Goal: Task Accomplishment & Management: Use online tool/utility

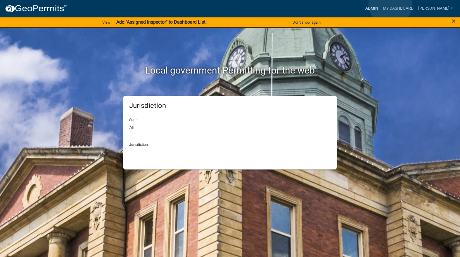
click at [380, 4] on link "Admin" at bounding box center [372, 8] width 18 height 11
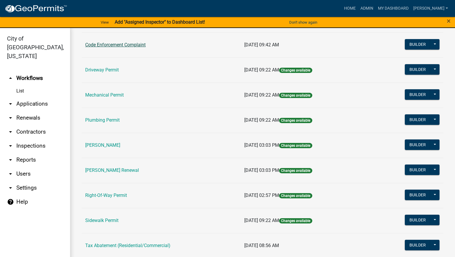
scroll to position [88, 0]
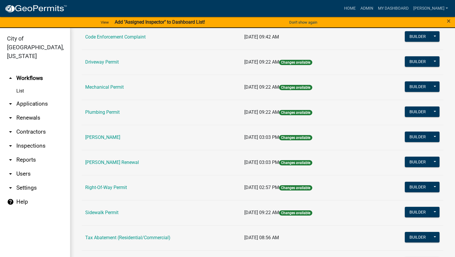
click at [115, 159] on td "Rental Registration Renewal" at bounding box center [161, 162] width 159 height 25
click at [114, 162] on link "[PERSON_NAME] Renewal" at bounding box center [112, 163] width 54 height 6
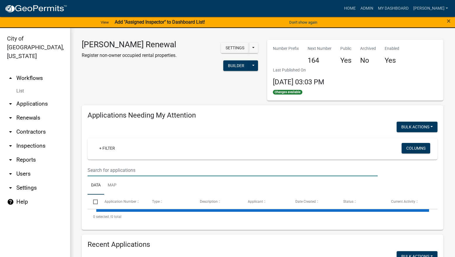
click at [126, 165] on input "text" at bounding box center [233, 170] width 290 height 12
select select "3: 100"
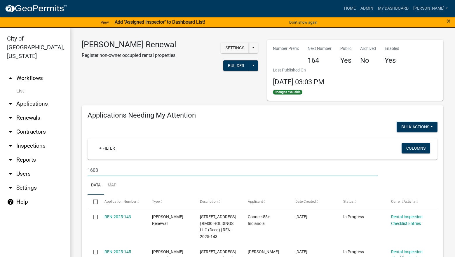
type input "1603"
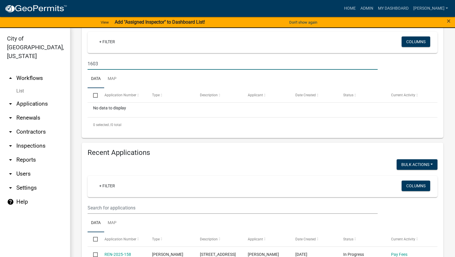
scroll to position [117, 0]
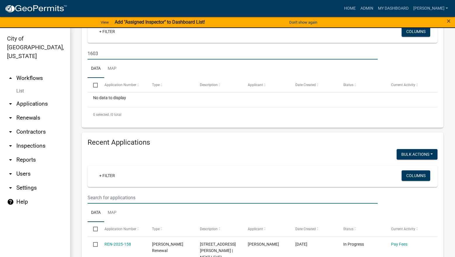
click at [176, 195] on input "text" at bounding box center [233, 198] width 290 height 12
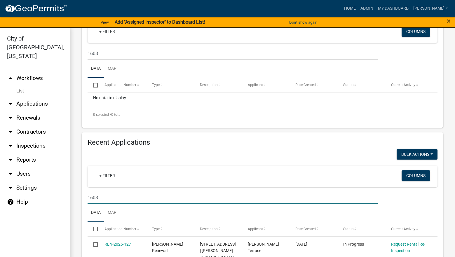
type input "1603"
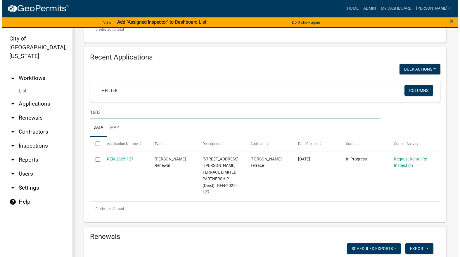
scroll to position [204, 0]
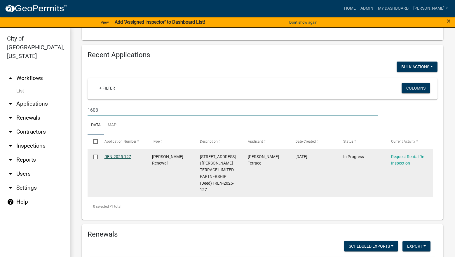
click at [119, 157] on link "REN-2025-127" at bounding box center [118, 156] width 27 height 5
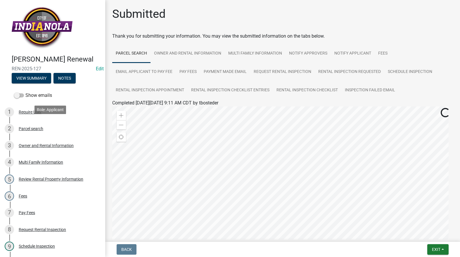
scroll to position [117, 0]
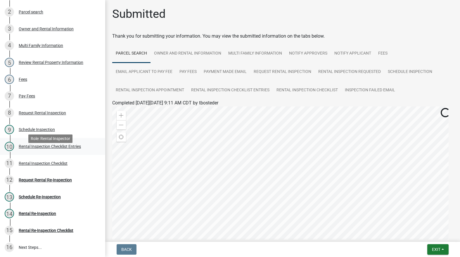
click at [47, 149] on div "Rental Inspection Checklist Entries" at bounding box center [50, 147] width 62 height 4
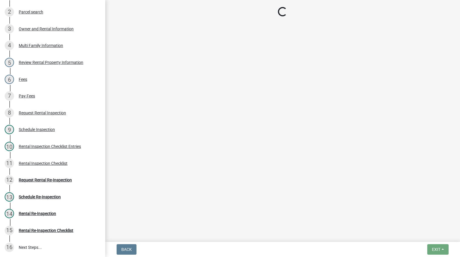
select select "3237a74e-59b5-424e-94fe-d72df491538c"
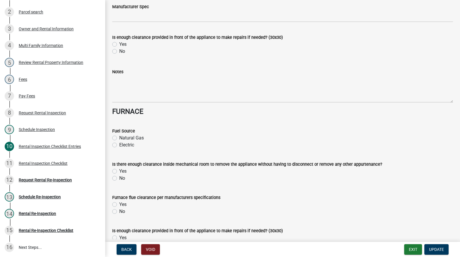
scroll to position [2629, 0]
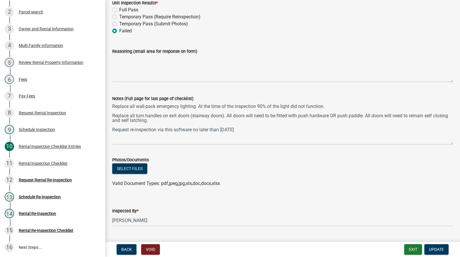
drag, startPoint x: 446, startPoint y: 129, endPoint x: 448, endPoint y: 144, distance: 15.3
click at [448, 144] on textarea "Replace all wall-pack emergency lighting. At the time of the inspection 90% of …" at bounding box center [282, 123] width 341 height 43
click at [413, 250] on button "Exit" at bounding box center [413, 249] width 18 height 11
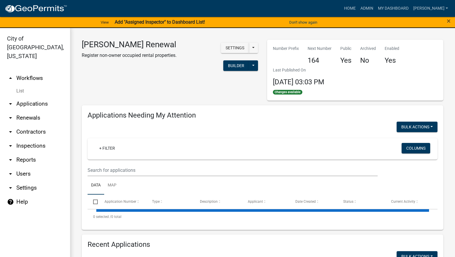
select select "3: 100"
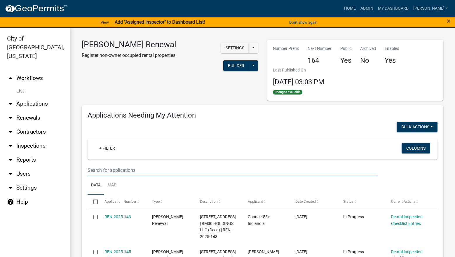
click at [284, 169] on input "text" at bounding box center [233, 170] width 290 height 12
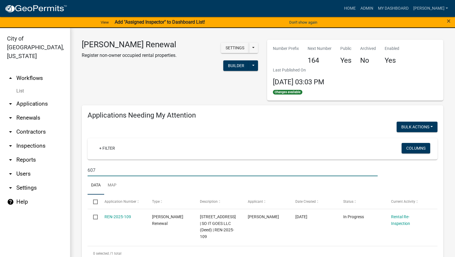
click at [182, 172] on input "607" at bounding box center [233, 170] width 290 height 12
type input "6"
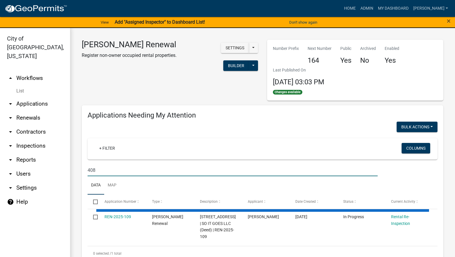
type input "408"
select select "3: 100"
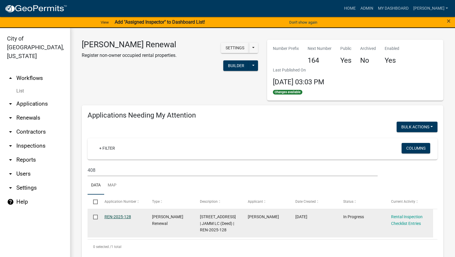
click at [126, 215] on link "REN-2025-128" at bounding box center [118, 217] width 27 height 5
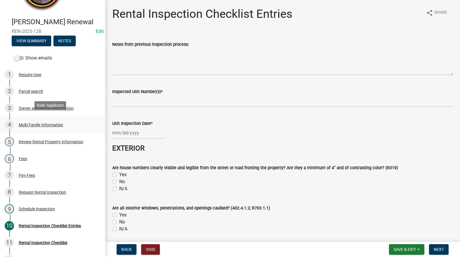
scroll to position [111, 0]
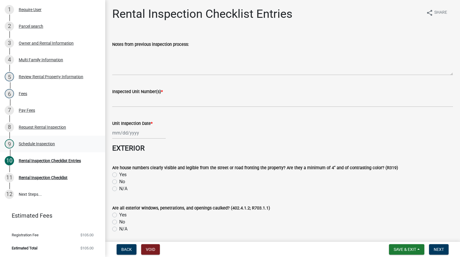
click at [48, 140] on div "9 Schedule Inspection" at bounding box center [50, 143] width 91 height 9
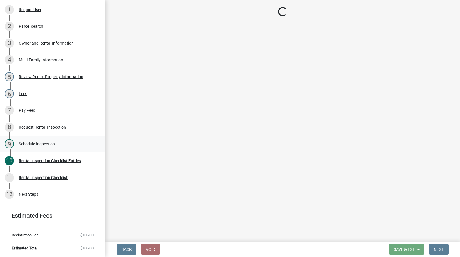
select select "252c9b68-f941-49e4-9705-8f6b19d23831"
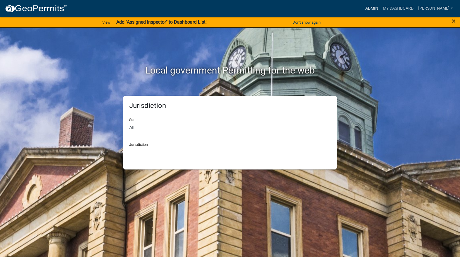
click at [380, 6] on link "Admin" at bounding box center [372, 8] width 18 height 11
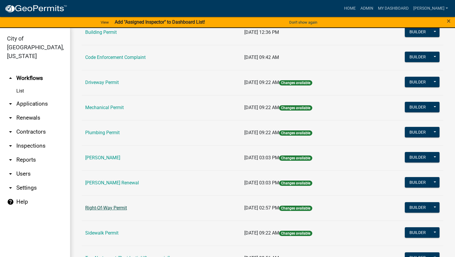
scroll to position [88, 0]
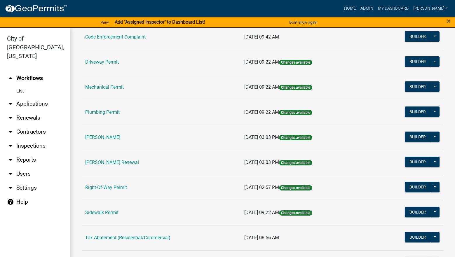
click at [121, 163] on link "Rental Registration Renewal" at bounding box center [112, 163] width 54 height 6
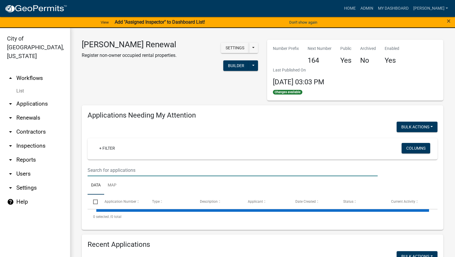
select select "3: 100"
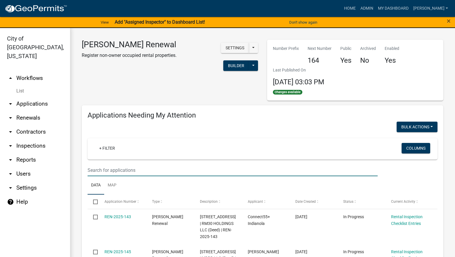
click at [127, 172] on input "text" at bounding box center [233, 170] width 290 height 12
type input "301"
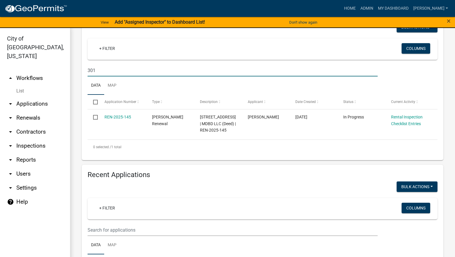
scroll to position [117, 0]
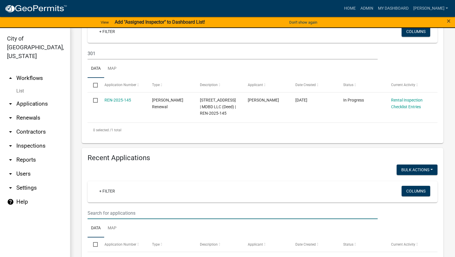
drag, startPoint x: 135, startPoint y: 220, endPoint x: 134, endPoint y: 223, distance: 3.0
click at [135, 219] on input "text" at bounding box center [233, 213] width 290 height 12
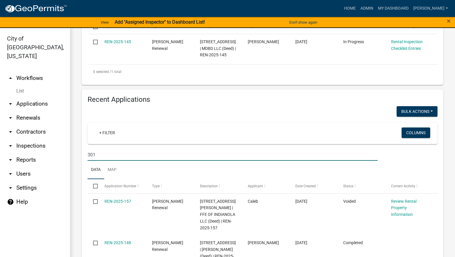
scroll to position [146, 0]
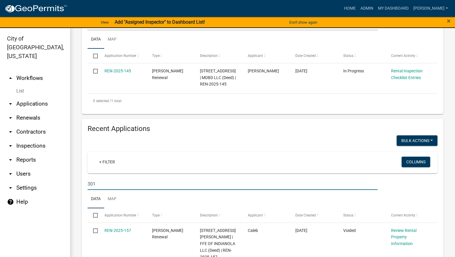
click at [216, 187] on input "301" at bounding box center [233, 184] width 290 height 12
click at [211, 188] on input "301" at bounding box center [233, 184] width 290 height 12
type input "3"
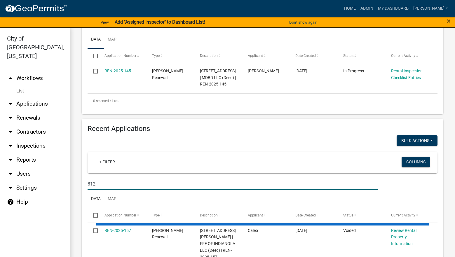
type input "812"
select select "3: 100"
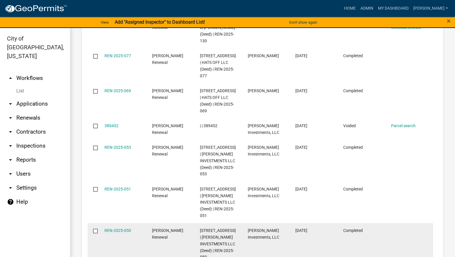
scroll to position [175, 0]
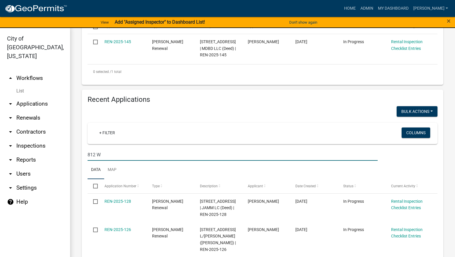
type input "812 W"
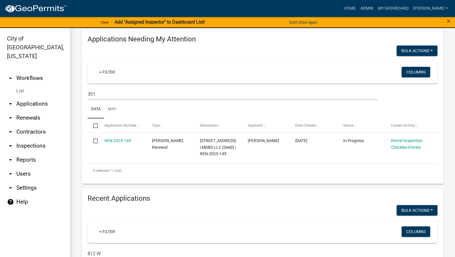
scroll to position [58, 0]
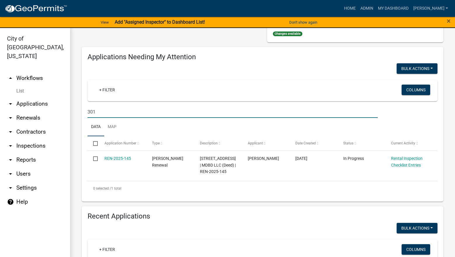
click at [286, 116] on input "301" at bounding box center [233, 112] width 290 height 12
type input "3"
type input "204"
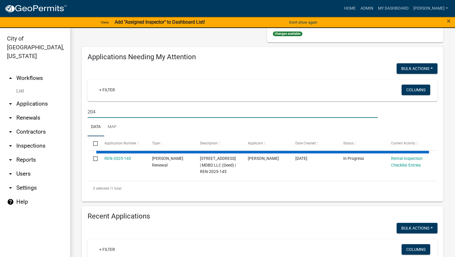
select select "3: 100"
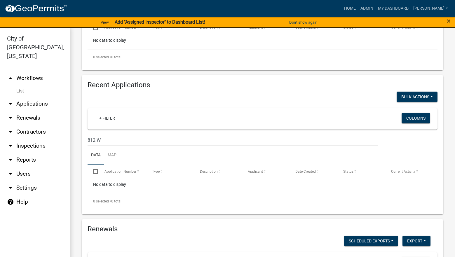
scroll to position [175, 0]
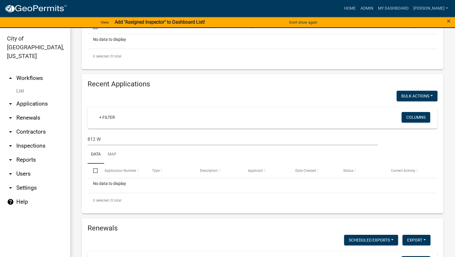
type input "204 s j"
type input "8"
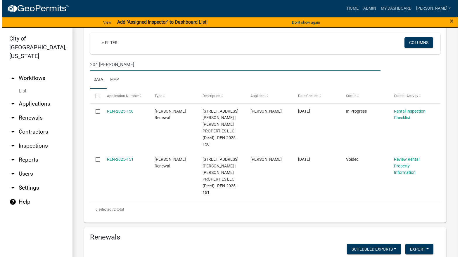
scroll to position [263, 0]
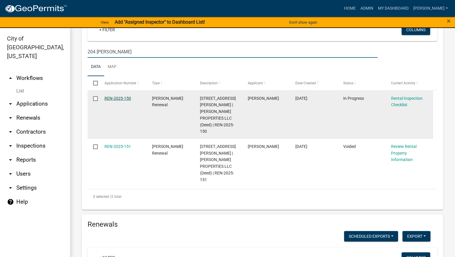
type input "204 s j"
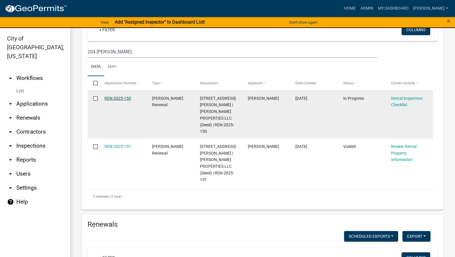
click at [127, 98] on link "REN-2025-150" at bounding box center [118, 98] width 27 height 5
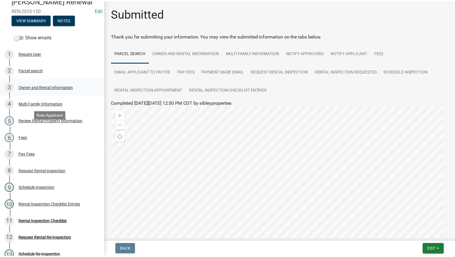
scroll to position [175, 0]
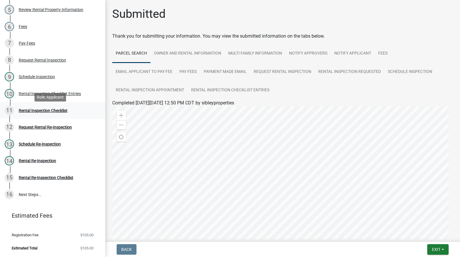
click at [58, 112] on div "Rental Inspection Checklist" at bounding box center [43, 111] width 49 height 4
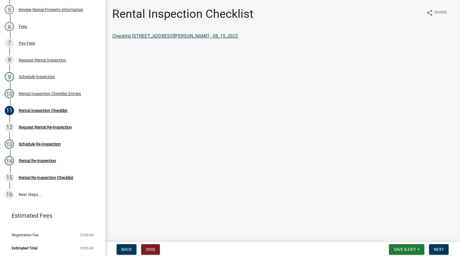
click at [167, 35] on link "Checklist 204 & 206 S J st - 08_15_2025" at bounding box center [175, 36] width 126 height 6
click at [442, 252] on span "Next" at bounding box center [438, 249] width 10 height 5
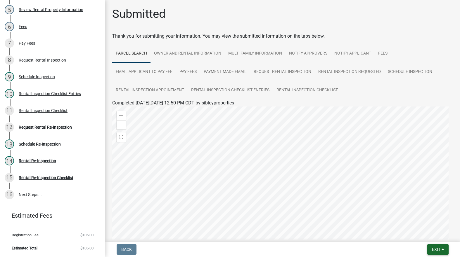
click at [439, 250] on span "Exit" at bounding box center [436, 249] width 8 height 5
click at [432, 235] on button "Save & Exit" at bounding box center [425, 234] width 47 height 14
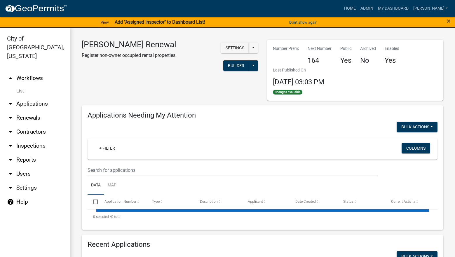
select select "3: 100"
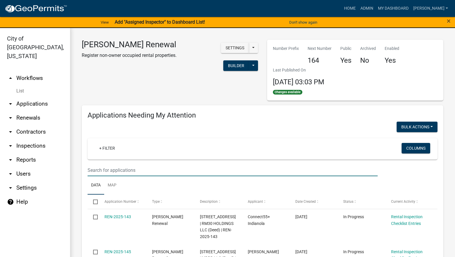
click at [254, 171] on input "text" at bounding box center [233, 170] width 290 height 12
type input "208"
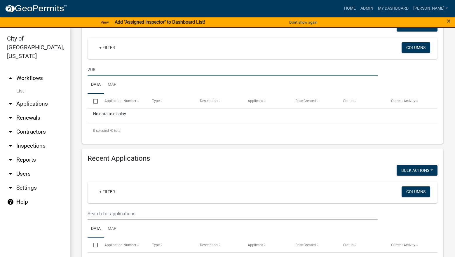
scroll to position [204, 0]
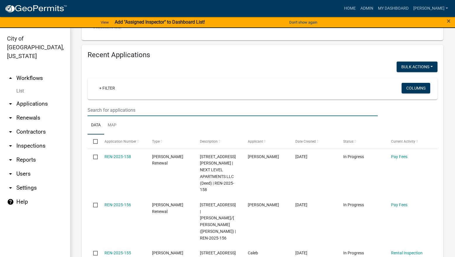
click at [249, 116] on input "text" at bounding box center [233, 110] width 290 height 12
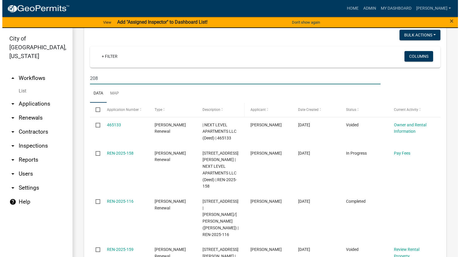
scroll to position [234, 0]
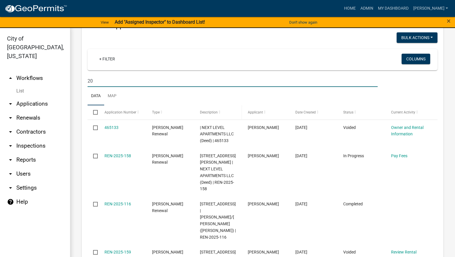
type input "2"
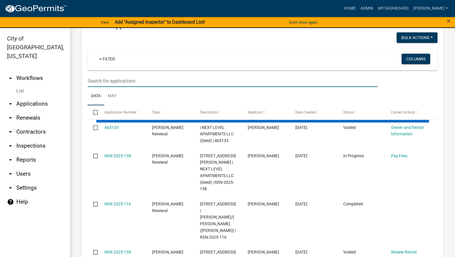
select select "3: 100"
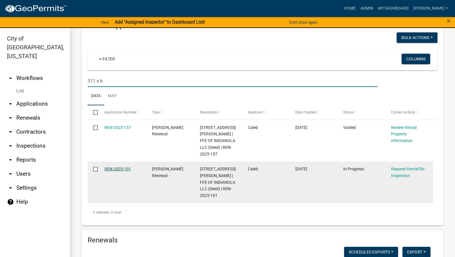
type input "311 s h"
click at [112, 167] on link "REN-2025-101" at bounding box center [118, 169] width 27 height 5
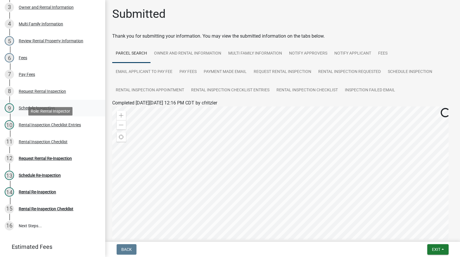
scroll to position [146, 0]
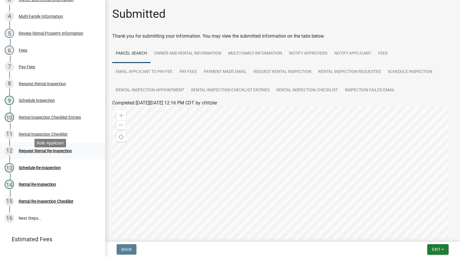
click at [57, 153] on div "Request Rental Re-Inspection" at bounding box center [45, 151] width 53 height 4
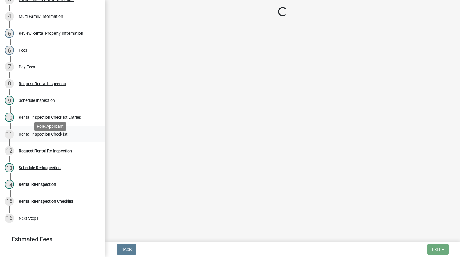
click at [65, 136] on div "Rental Inspection Checklist" at bounding box center [43, 134] width 49 height 4
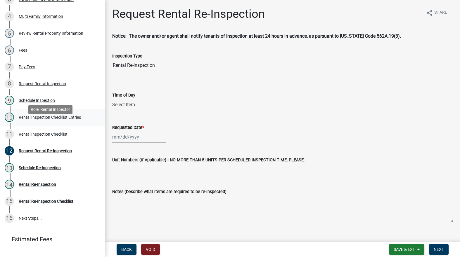
click at [67, 122] on div "10 Rental Inspection Checklist Entries" at bounding box center [50, 117] width 91 height 9
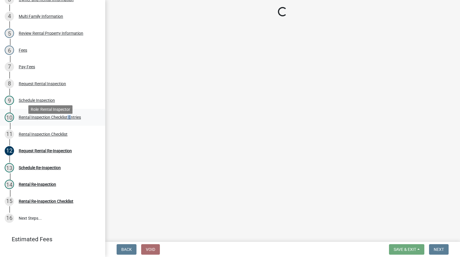
click at [69, 122] on div "10 Rental Inspection Checklist Entries" at bounding box center [50, 117] width 91 height 9
click at [70, 122] on div "10 Rental Inspection Checklist Entries" at bounding box center [50, 117] width 91 height 9
select select "3237a74e-59b5-424e-94fe-d72df491538c"
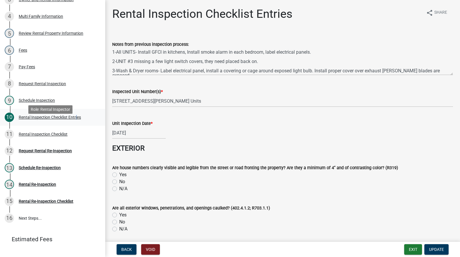
click at [76, 119] on div "Rental Inspection Checklist Entries" at bounding box center [50, 117] width 62 height 4
select select "3237a74e-59b5-424e-94fe-d72df491538c"
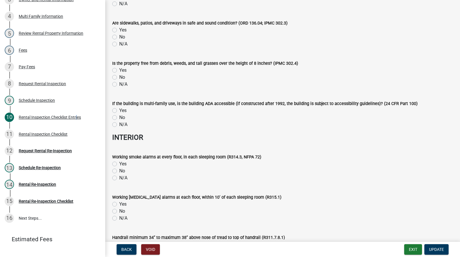
scroll to position [0, 0]
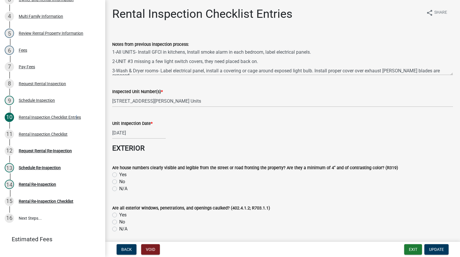
select select "3237a74e-59b5-424e-94fe-d72df491538c"
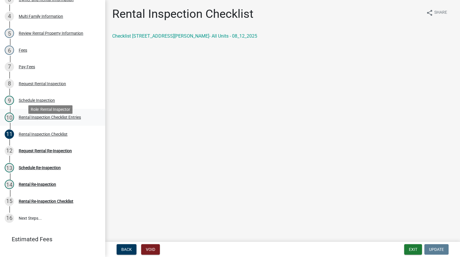
click at [48, 119] on div "Rental Inspection Checklist Entries" at bounding box center [50, 117] width 62 height 4
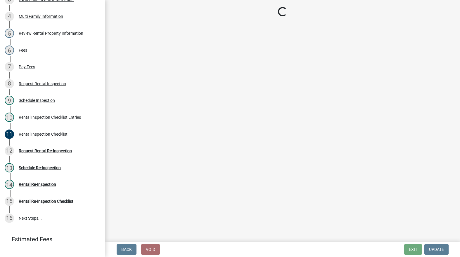
select select "3237a74e-59b5-424e-94fe-d72df491538c"
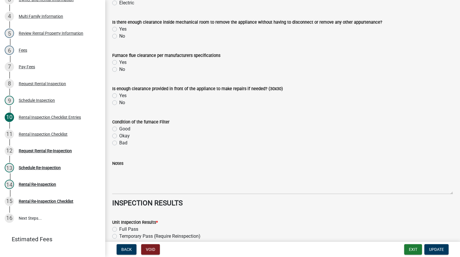
scroll to position [2570, 0]
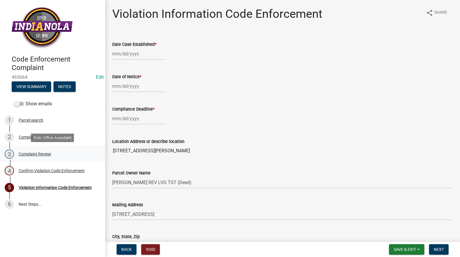
click at [46, 152] on div "Complaint Review" at bounding box center [35, 154] width 32 height 4
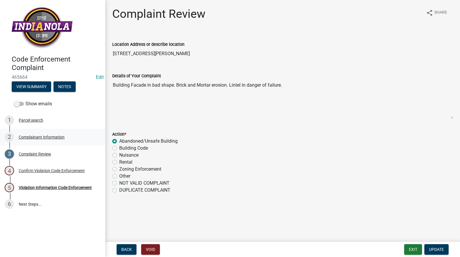
click at [36, 138] on div "Complainant Information" at bounding box center [42, 137] width 46 height 4
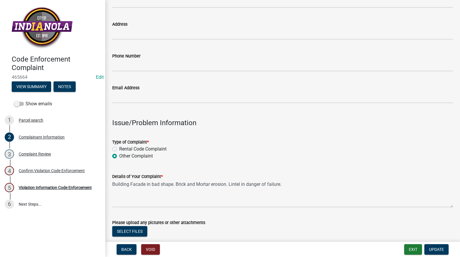
scroll to position [146, 0]
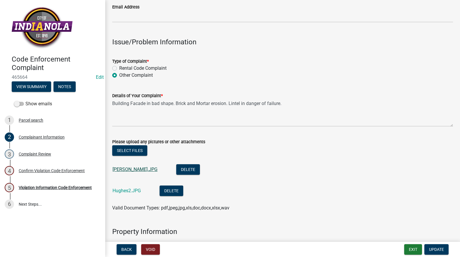
click at [124, 169] on link "Hughes.JPG" at bounding box center [134, 170] width 45 height 6
click at [126, 193] on link "Hughes2.JPG" at bounding box center [126, 191] width 28 height 6
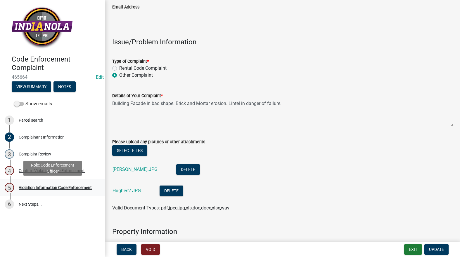
click at [48, 185] on div "5 Violation Information Code Enforcement" at bounding box center [50, 187] width 91 height 9
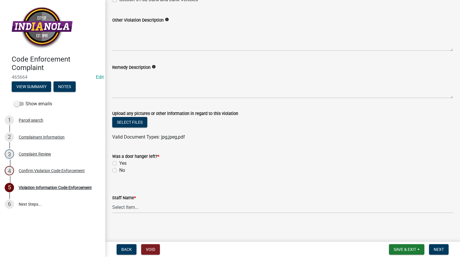
scroll to position [298, 0]
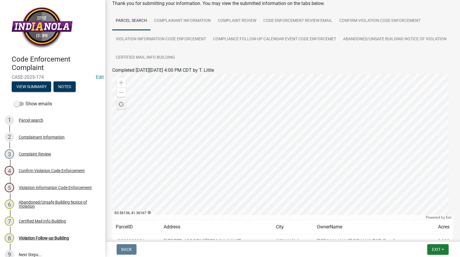
scroll to position [76, 0]
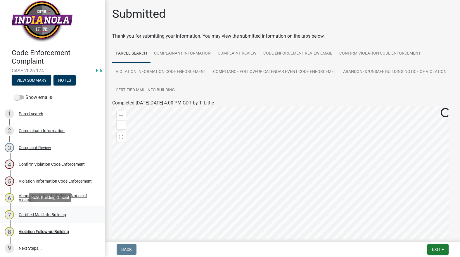
scroll to position [8, 0]
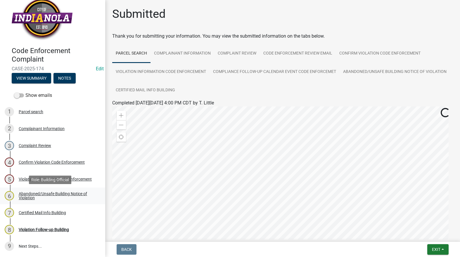
click at [42, 193] on div "Abandoned/Unsafe Building Notice of Violation" at bounding box center [57, 196] width 77 height 8
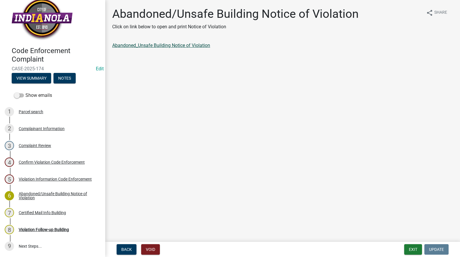
click at [183, 44] on link "Abandoned_Unsafe Building Notice of Violation" at bounding box center [161, 46] width 98 height 6
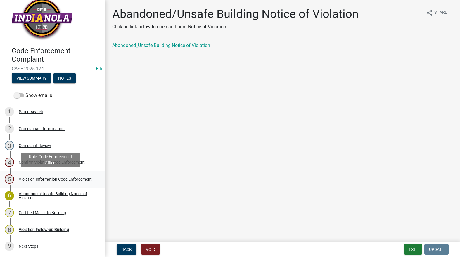
click at [29, 177] on div "Violation Information Code Enforcement" at bounding box center [55, 179] width 73 height 4
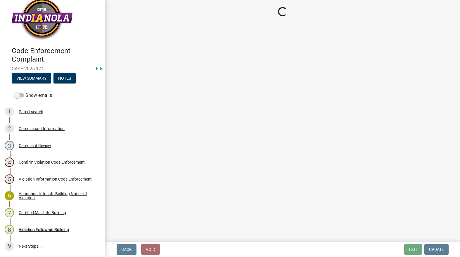
select select "017ac117-bf2b-4859-b4d0-b270a33394aa"
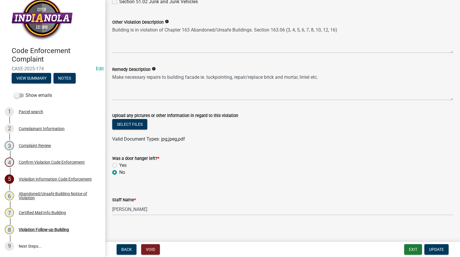
scroll to position [298, 0]
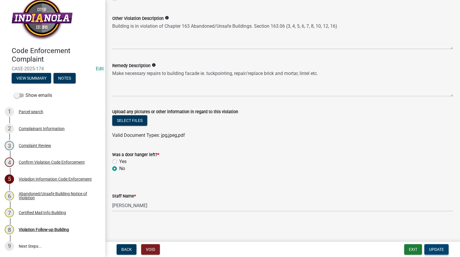
click at [435, 249] on span "Update" at bounding box center [436, 249] width 15 height 5
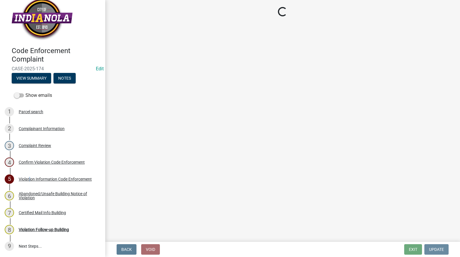
scroll to position [0, 0]
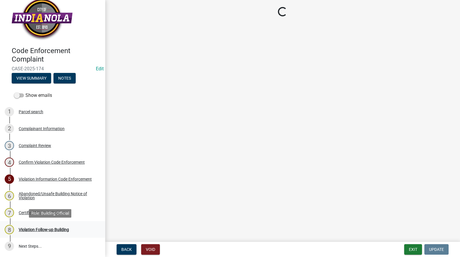
select select "017ac117-bf2b-4859-b4d0-b270a33394aa"
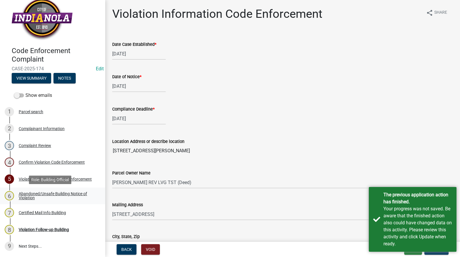
click at [35, 197] on div "Abandoned/Unsafe Building Notice of Violation" at bounding box center [57, 196] width 77 height 8
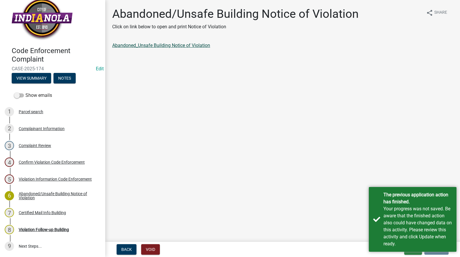
click at [173, 43] on link "Abandoned_Unsafe Building Notice of Violation" at bounding box center [161, 46] width 98 height 6
